Goal: Check status: Check status

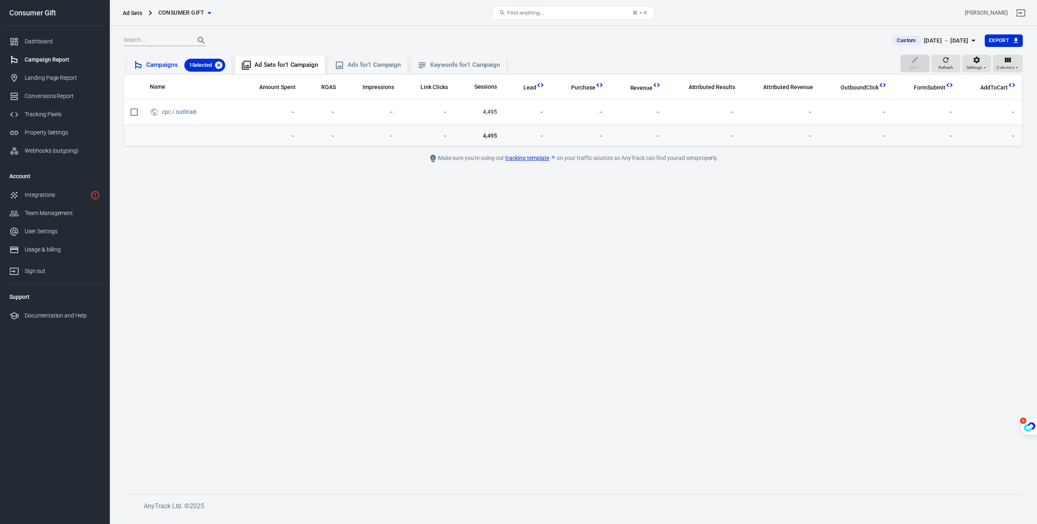
click at [222, 64] on icon at bounding box center [218, 64] width 7 height 7
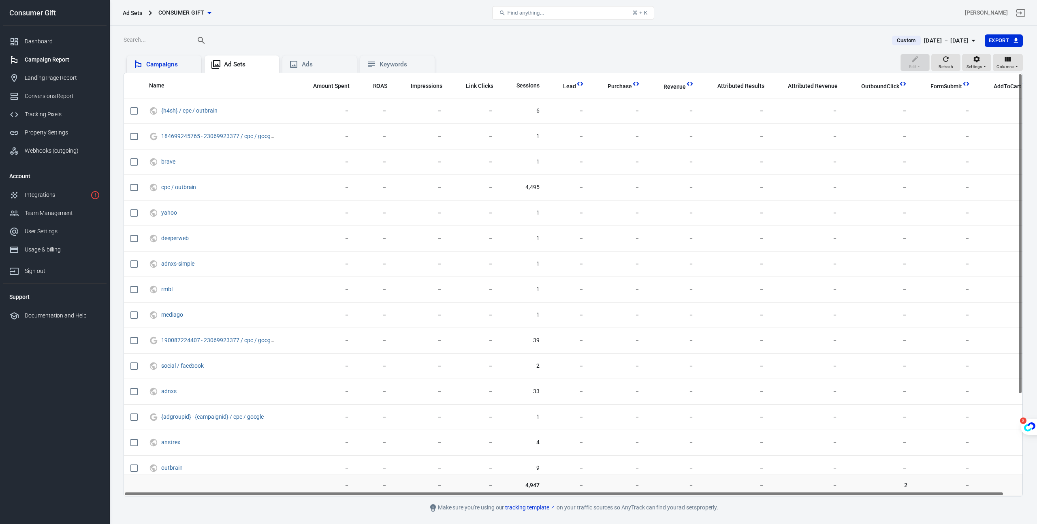
click at [177, 61] on div "Campaigns" at bounding box center [170, 64] width 49 height 9
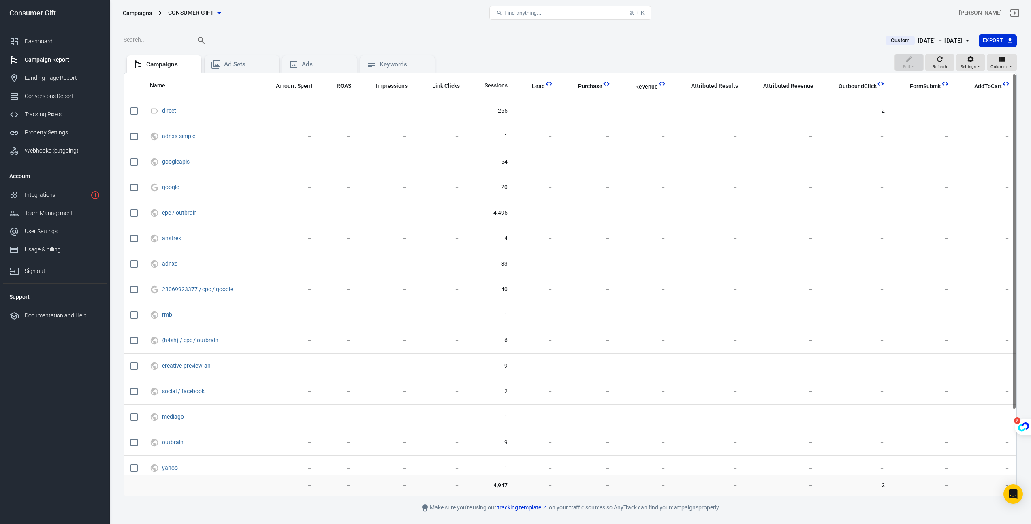
click at [932, 31] on div "Custom [DATE] － [DATE] Export Edit Refresh Settings Columns Campaigns Ad Sets A…" at bounding box center [569, 287] width 921 height 522
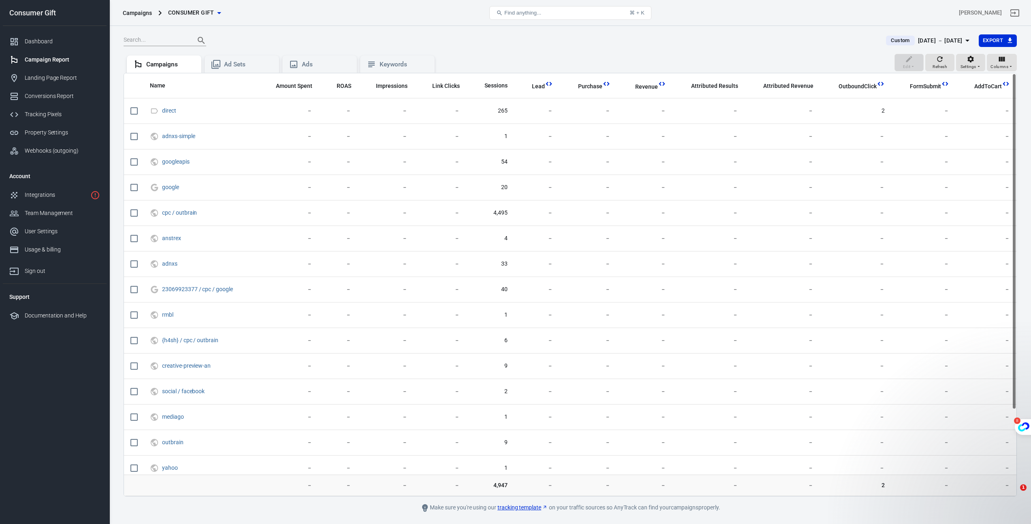
click at [931, 32] on div "Custom [DATE] － [DATE] Export Edit Refresh Settings Columns Campaigns Ad Sets A…" at bounding box center [569, 287] width 921 height 522
click at [928, 37] on div "[DATE] － [DATE]" at bounding box center [940, 41] width 45 height 10
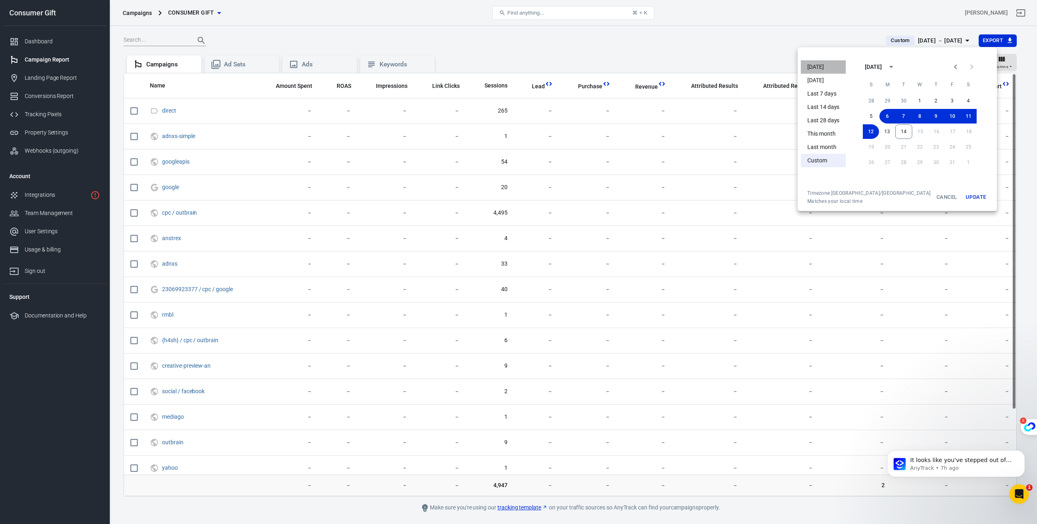
click at [817, 69] on li "[DATE]" at bounding box center [823, 66] width 45 height 13
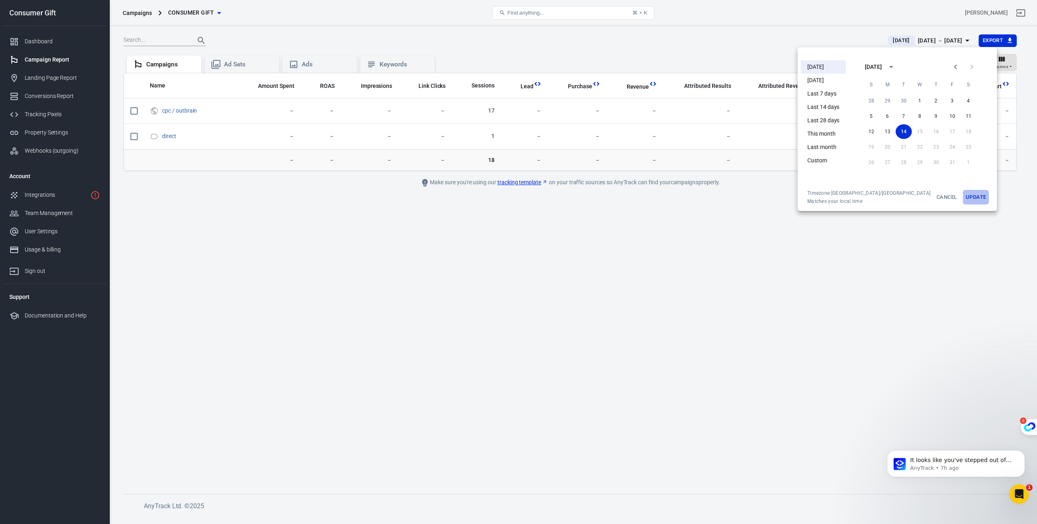
click at [963, 195] on button "Update" at bounding box center [976, 197] width 26 height 15
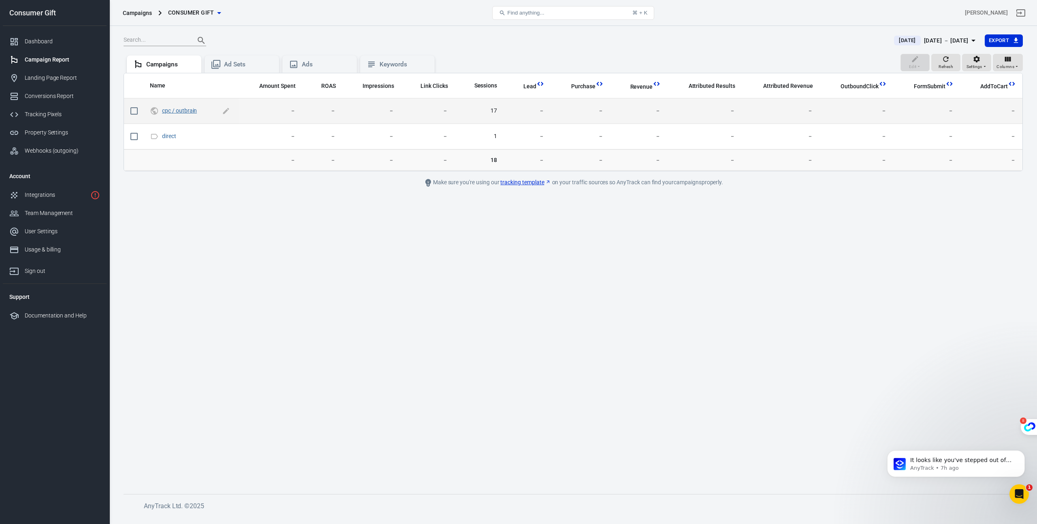
click at [185, 113] on link "cpc / outbrain" at bounding box center [179, 110] width 35 height 6
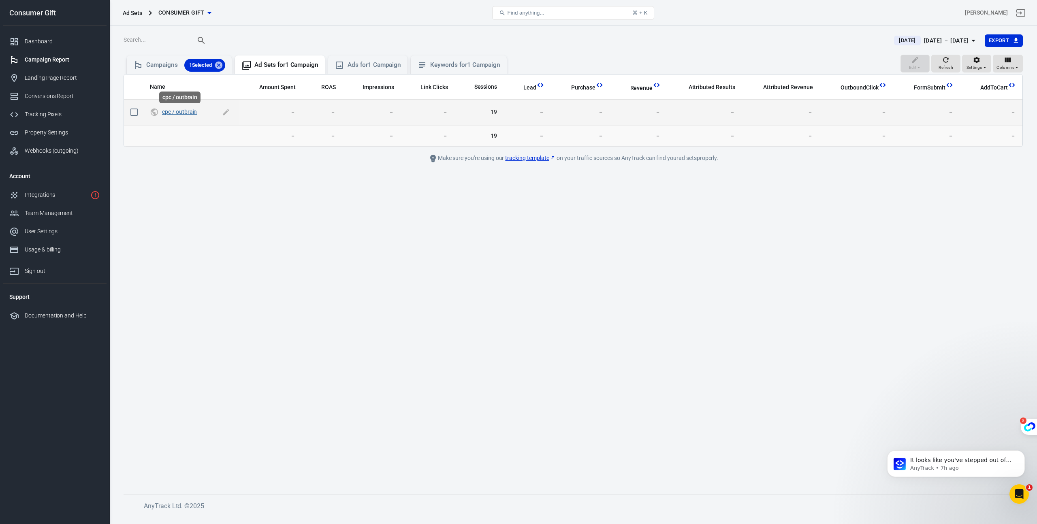
click at [184, 111] on link "cpc / outbrain" at bounding box center [179, 112] width 35 height 6
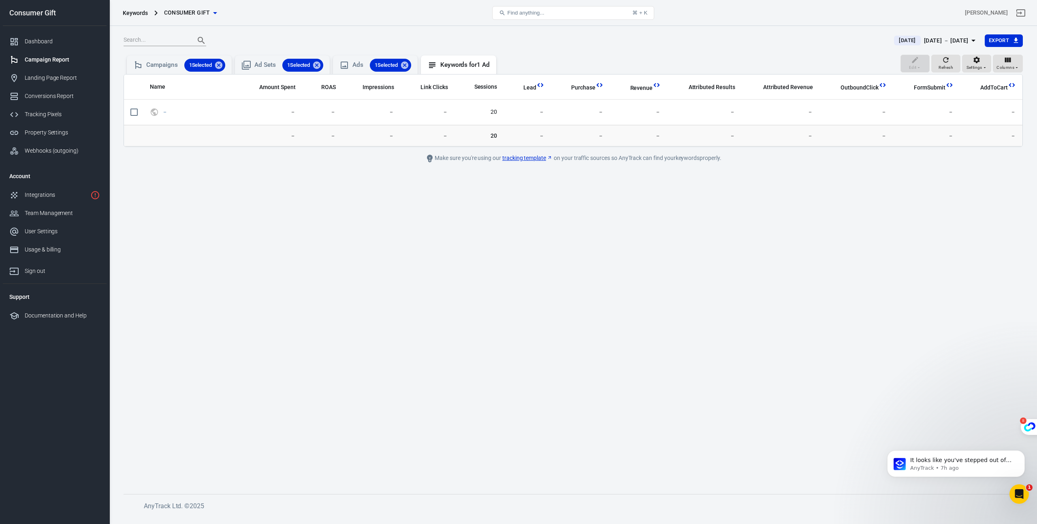
click at [70, 56] on div "Campaign Report" at bounding box center [62, 59] width 75 height 9
